Goal: Task Accomplishment & Management: Manage account settings

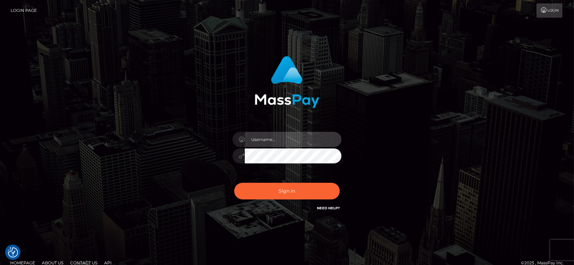
type input "fr.es"
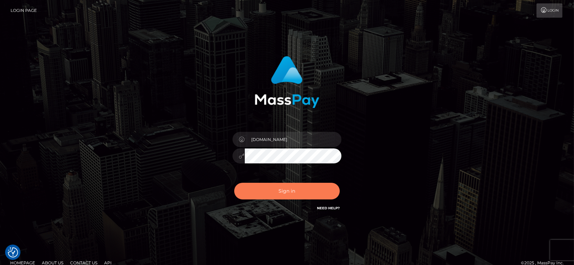
click at [284, 183] on button "Sign in" at bounding box center [286, 191] width 105 height 17
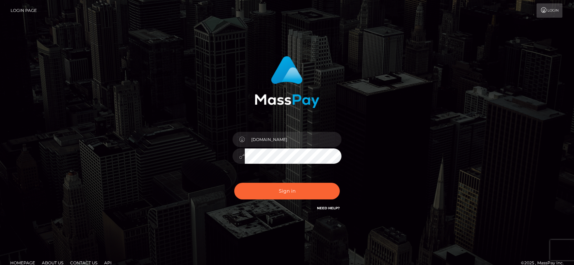
click at [274, 189] on button "Sign in" at bounding box center [286, 191] width 105 height 17
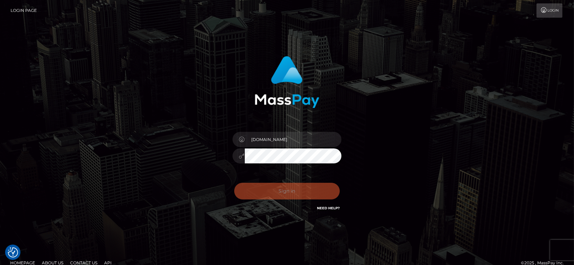
checkbox input "true"
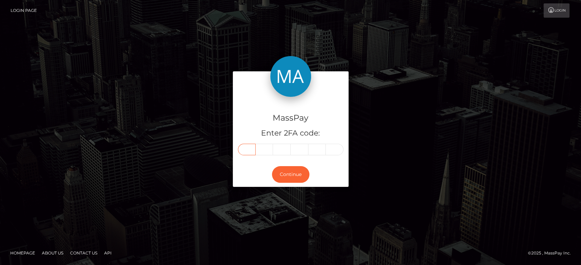
click at [247, 151] on input "text" at bounding box center [247, 150] width 18 height 12
paste input "1"
type input "1"
type input "0"
type input "7"
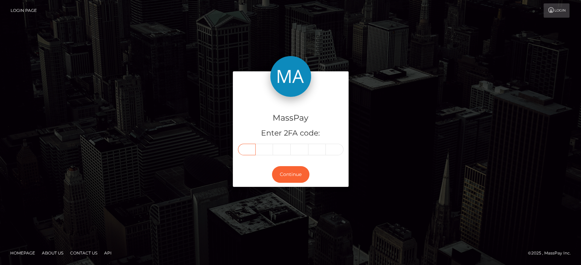
type input "3"
type input "4"
type input "5"
